Goal: Find specific page/section: Find specific page/section

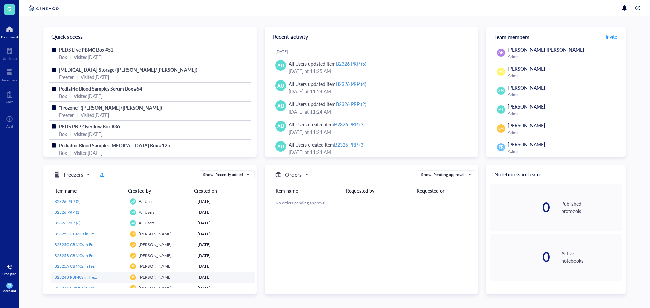
scroll to position [68, 0]
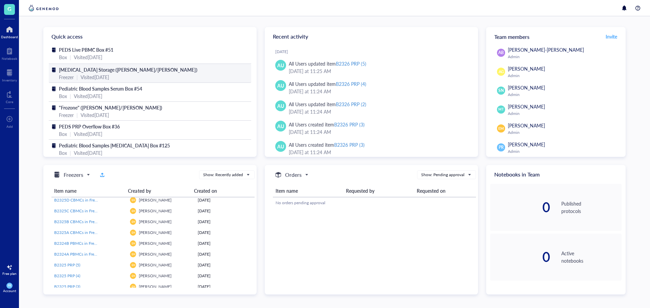
click at [153, 78] on div "Freezer | Visited [DATE]" at bounding box center [150, 76] width 182 height 7
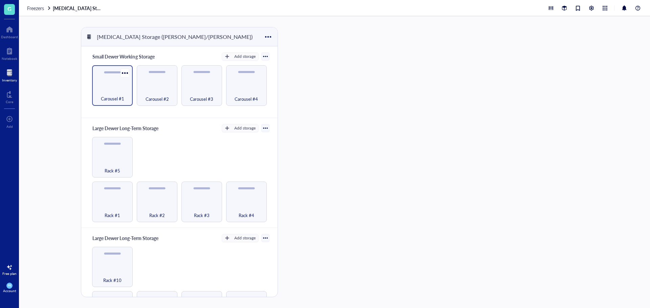
click at [129, 91] on div "Carousel #1" at bounding box center [112, 85] width 41 height 41
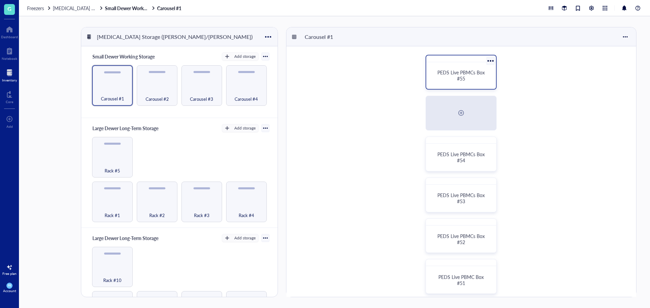
click at [443, 80] on div "PEDS Live PBMCs Box #55" at bounding box center [460, 75] width 53 height 12
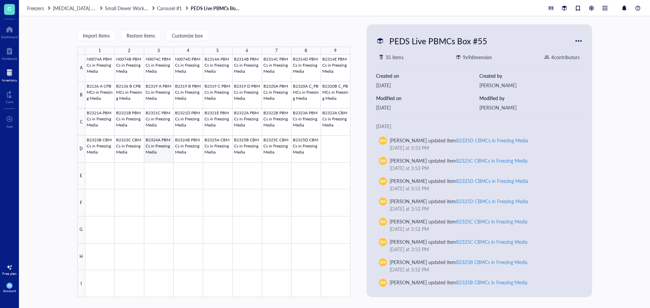
click at [167, 154] on div at bounding box center [217, 176] width 265 height 243
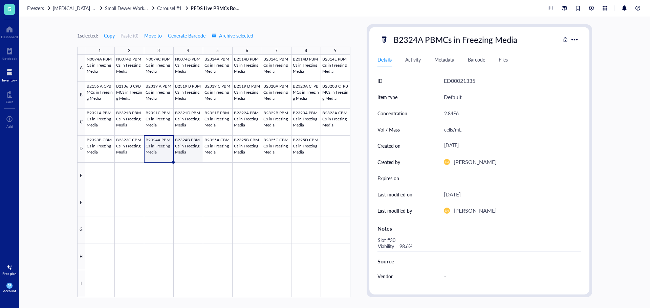
click at [192, 158] on div at bounding box center [217, 176] width 265 height 243
